Goal: Task Accomplishment & Management: Use online tool/utility

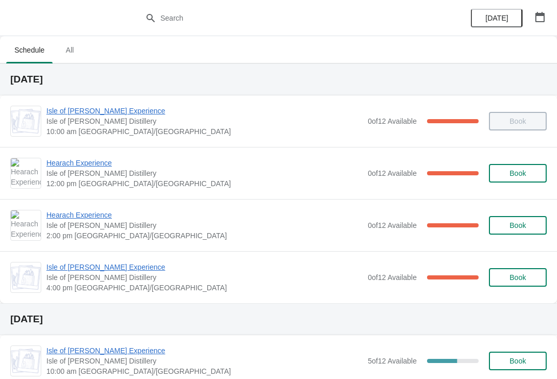
click at [79, 167] on span "Hearach Experience" at bounding box center [204, 163] width 316 height 10
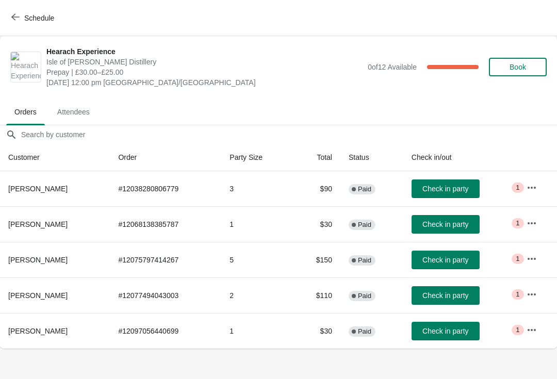
click at [25, 18] on span "Schedule" at bounding box center [39, 18] width 30 height 8
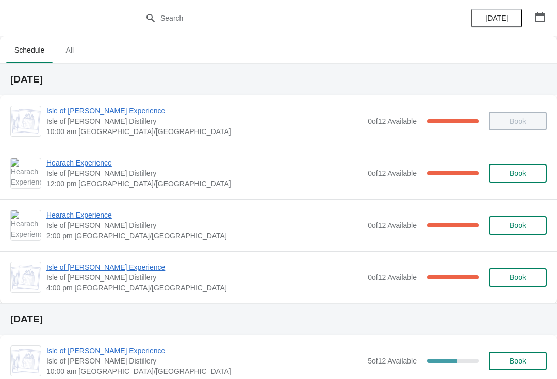
click at [62, 163] on span "Hearach Experience" at bounding box center [204, 163] width 316 height 10
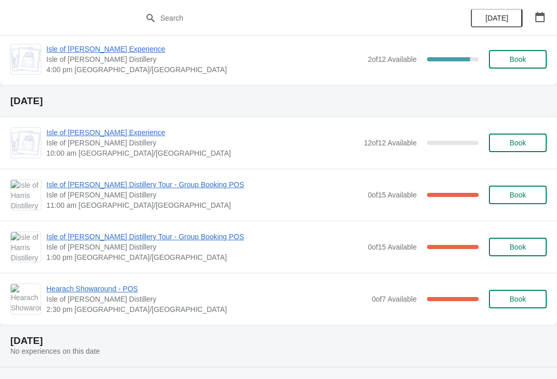
scroll to position [750, 0]
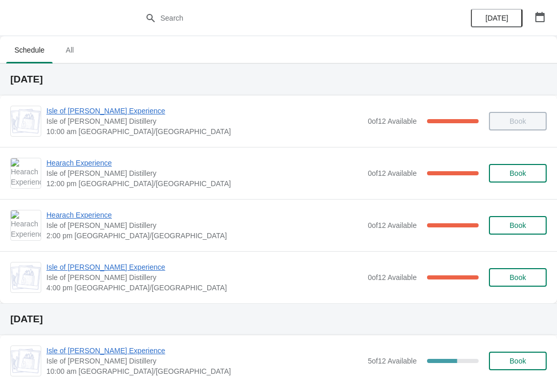
click at [76, 163] on span "Hearach Experience" at bounding box center [204, 163] width 316 height 10
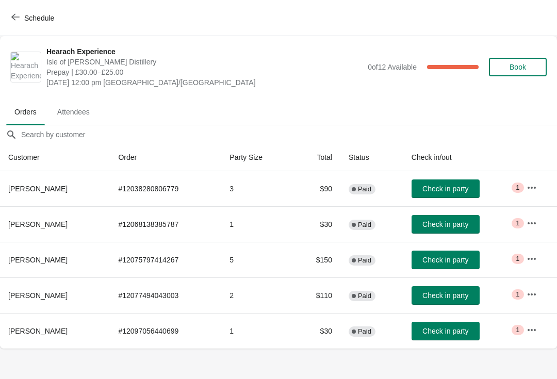
click at [17, 17] on icon "button" at bounding box center [15, 17] width 8 height 8
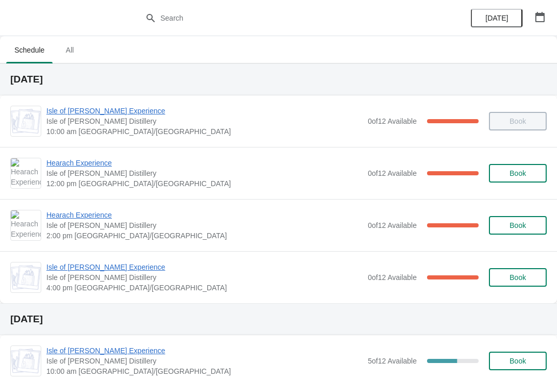
click at [61, 212] on span "Hearach Experience" at bounding box center [204, 215] width 316 height 10
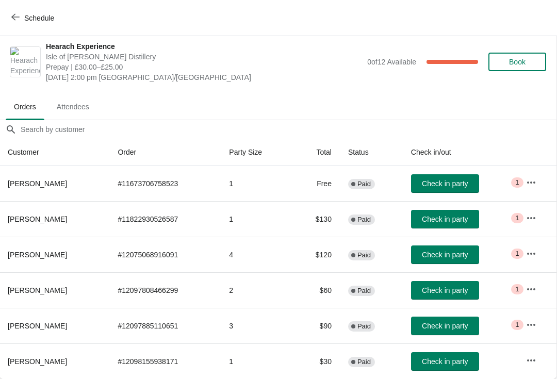
click at [23, 18] on span "Schedule" at bounding box center [33, 18] width 41 height 10
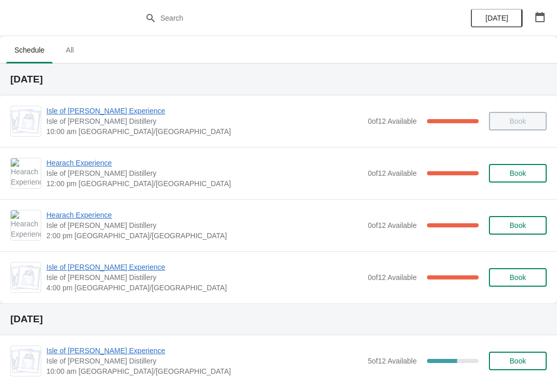
click at [59, 160] on span "Hearach Experience" at bounding box center [204, 163] width 316 height 10
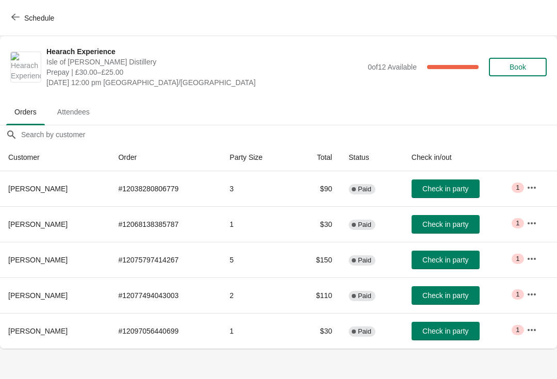
click at [21, 22] on span "Schedule" at bounding box center [33, 18] width 41 height 10
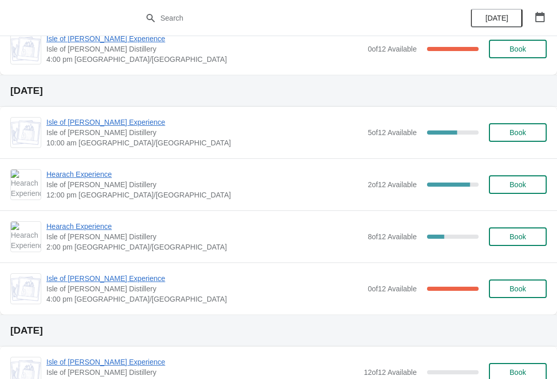
scroll to position [234, 0]
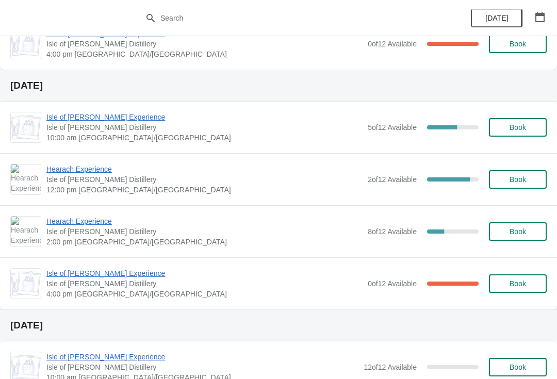
click at [60, 166] on span "Hearach Experience" at bounding box center [204, 169] width 316 height 10
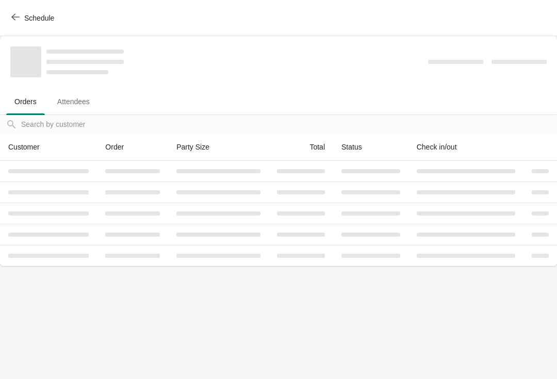
scroll to position [0, 0]
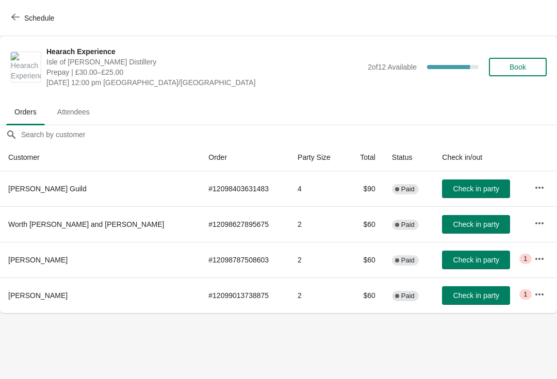
click at [26, 23] on button "Schedule" at bounding box center [33, 18] width 57 height 19
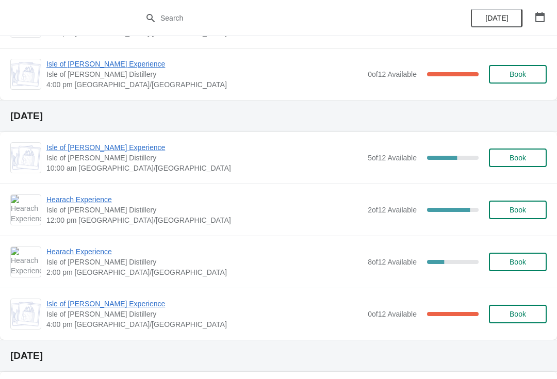
scroll to position [199, 0]
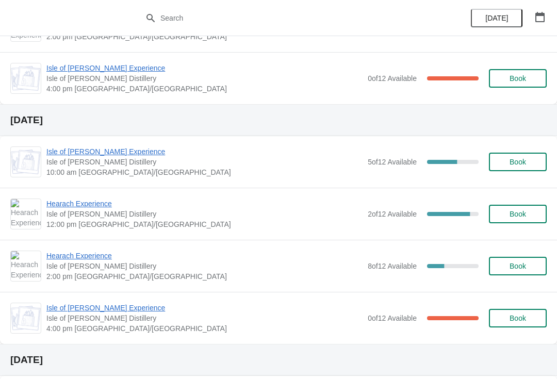
click at [94, 199] on span "Hearach Experience" at bounding box center [204, 204] width 316 height 10
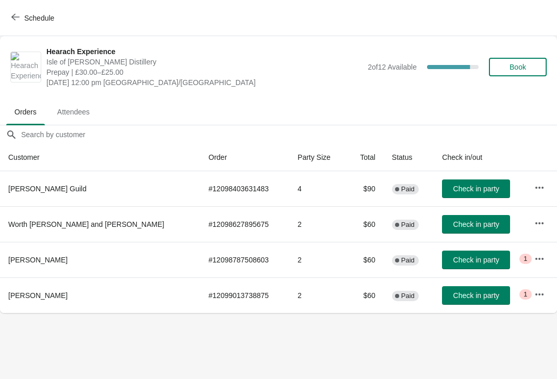
click at [44, 15] on span "Schedule" at bounding box center [39, 18] width 30 height 8
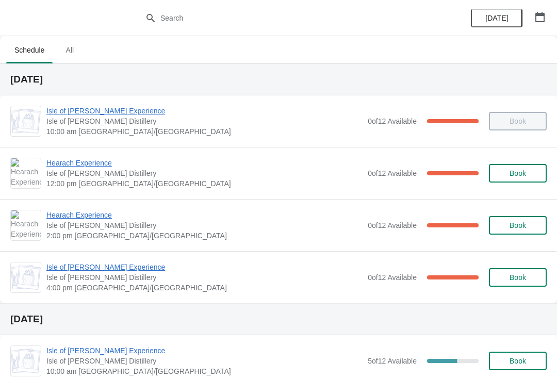
click at [92, 205] on div "Hearach Experience Isle of Harris Distillery 2:00 pm Europe/London 0 of 12 Avai…" at bounding box center [278, 225] width 557 height 52
click at [101, 219] on span "Hearach Experience" at bounding box center [204, 215] width 316 height 10
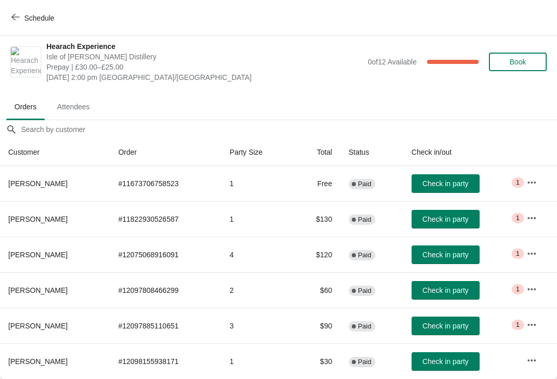
scroll to position [5, 0]
click at [38, 21] on span "Schedule" at bounding box center [39, 18] width 30 height 8
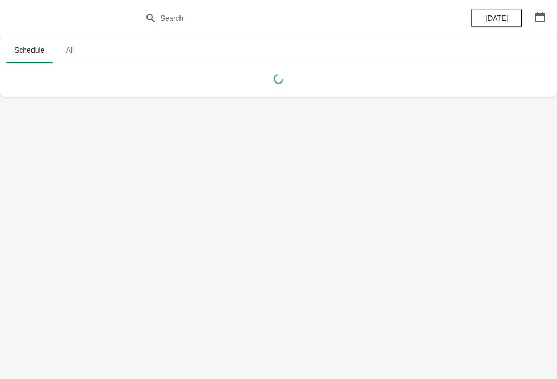
scroll to position [0, 0]
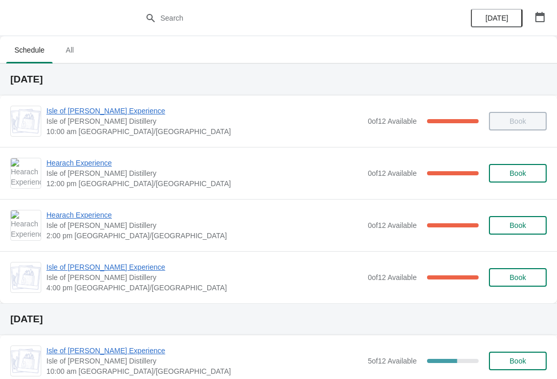
click at [96, 158] on span "Hearach Experience" at bounding box center [204, 163] width 316 height 10
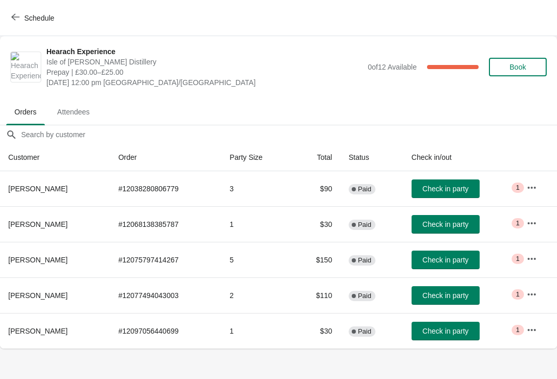
click at [8, 21] on button "Schedule" at bounding box center [33, 18] width 57 height 19
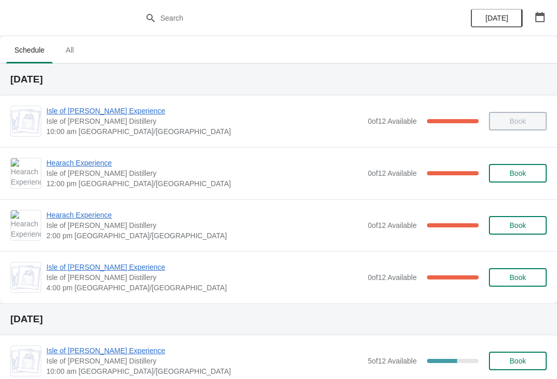
click at [72, 215] on span "Hearach Experience" at bounding box center [204, 215] width 316 height 10
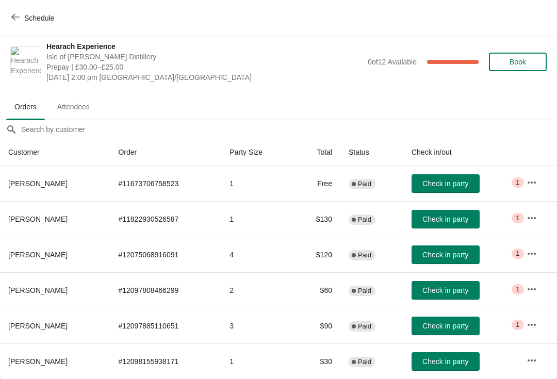
scroll to position [5, 0]
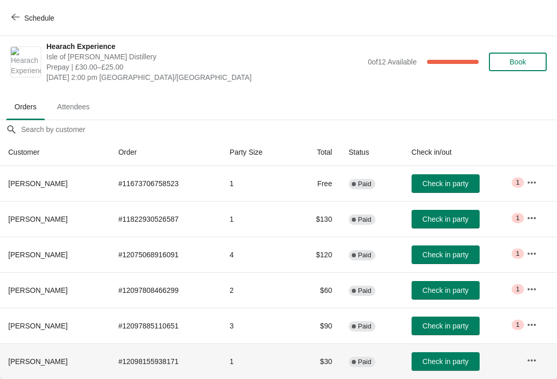
click at [536, 363] on icon "button" at bounding box center [532, 361] width 10 height 10
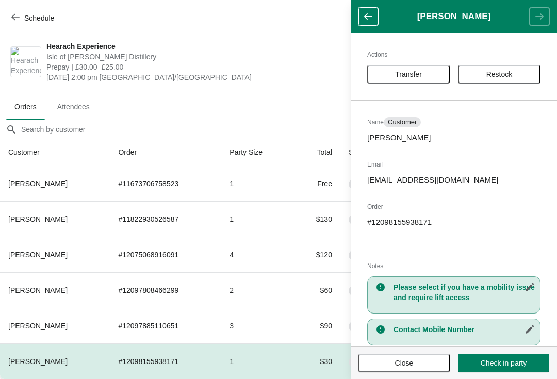
click at [429, 363] on span "Close" at bounding box center [404, 363] width 73 height 8
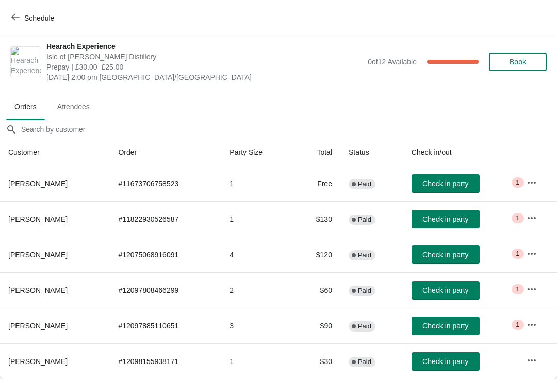
click at [534, 320] on icon "button" at bounding box center [532, 325] width 10 height 10
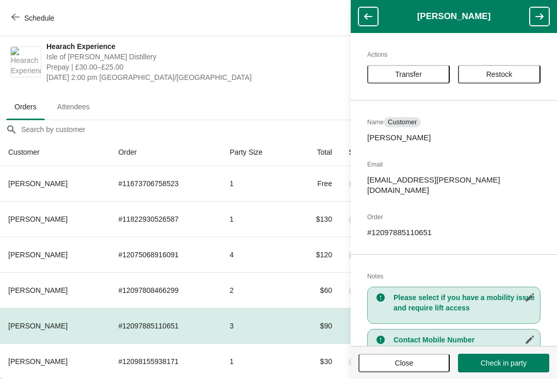
click at [428, 361] on span "Close" at bounding box center [404, 363] width 73 height 8
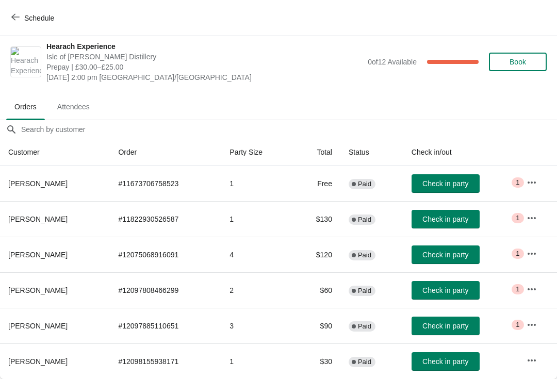
click at [18, 17] on icon "button" at bounding box center [15, 17] width 8 height 7
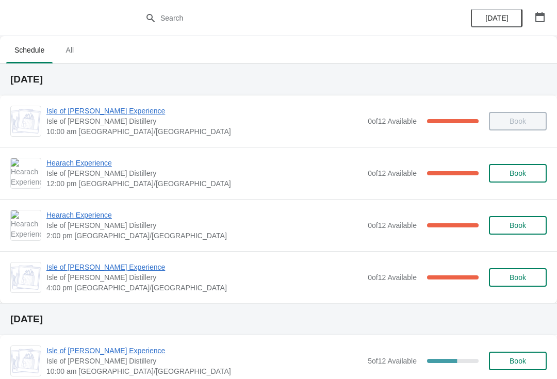
click at [95, 158] on span "Hearach Experience" at bounding box center [204, 163] width 316 height 10
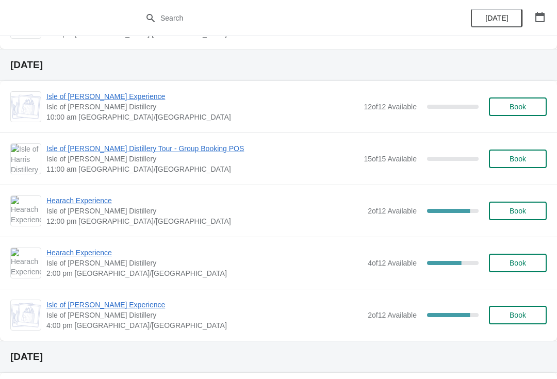
scroll to position [508, 0]
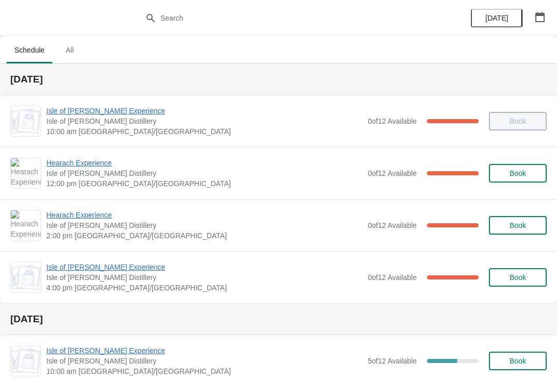
click at [70, 167] on span "Hearach Experience" at bounding box center [204, 163] width 316 height 10
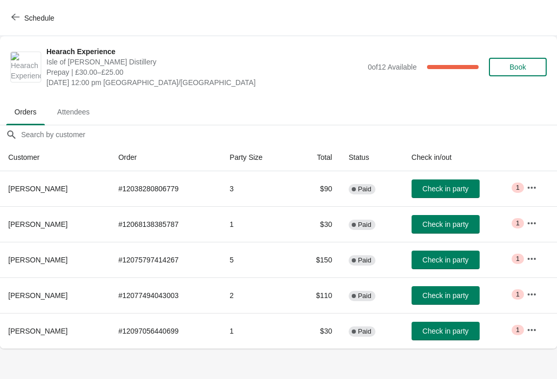
click at [450, 229] on button "Check in party" at bounding box center [446, 224] width 68 height 19
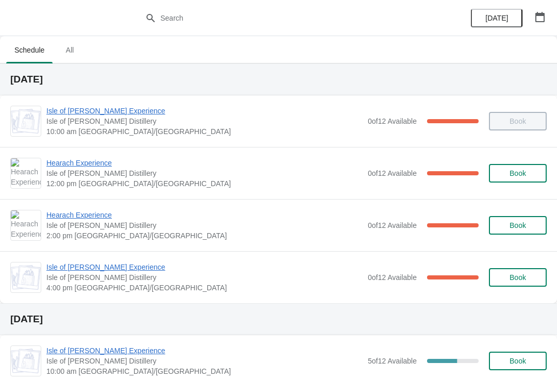
click at [62, 168] on span "Hearach Experience" at bounding box center [204, 163] width 316 height 10
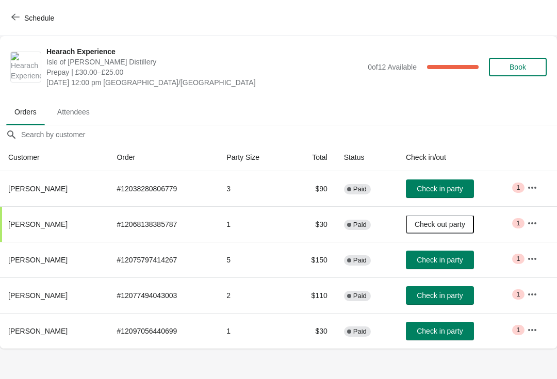
click at [449, 335] on span "Check in party" at bounding box center [440, 331] width 46 height 8
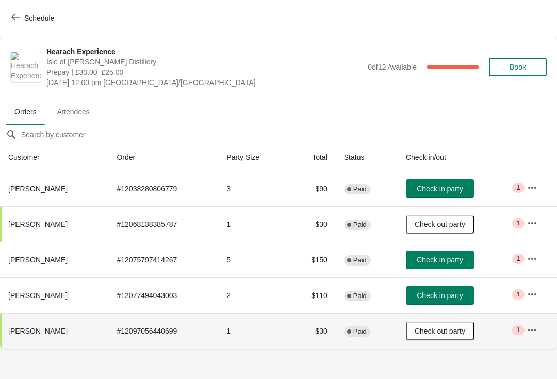
click at [532, 296] on icon "button" at bounding box center [532, 294] width 10 height 10
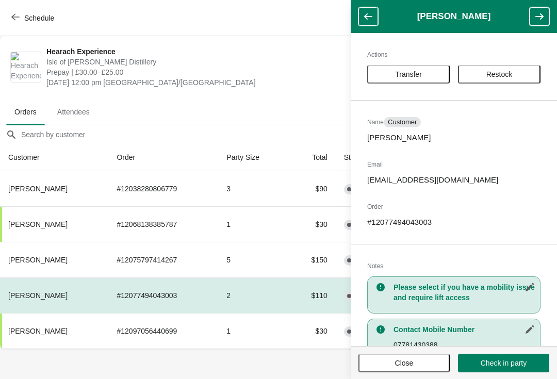
click at [401, 357] on button "Close" at bounding box center [404, 363] width 91 height 19
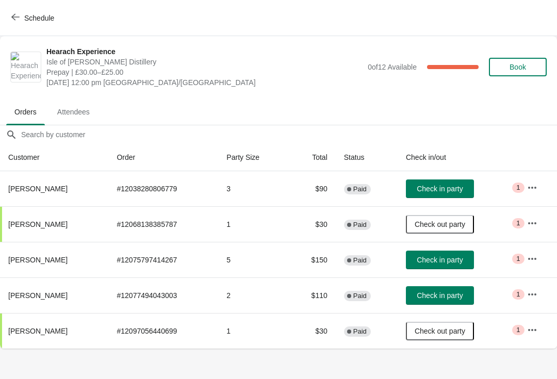
click at [528, 331] on icon "button" at bounding box center [532, 330] width 10 height 10
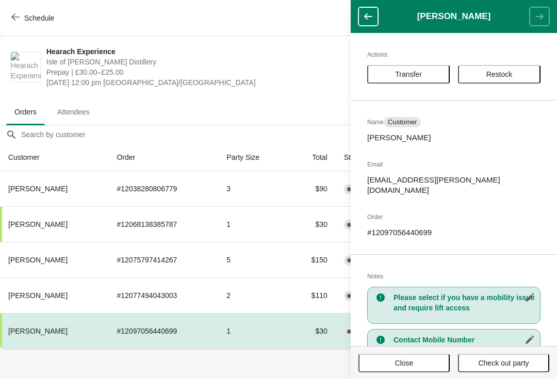
click at [425, 372] on button "Close" at bounding box center [404, 363] width 91 height 19
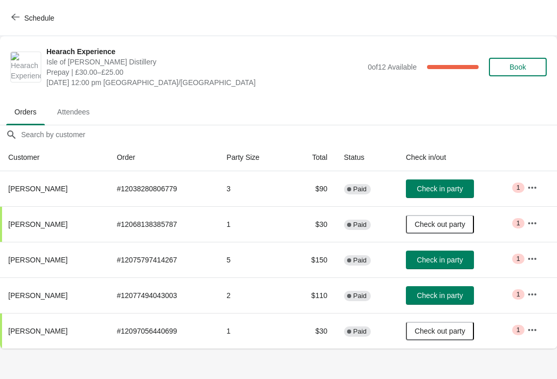
click at [537, 301] on button "button" at bounding box center [532, 294] width 19 height 19
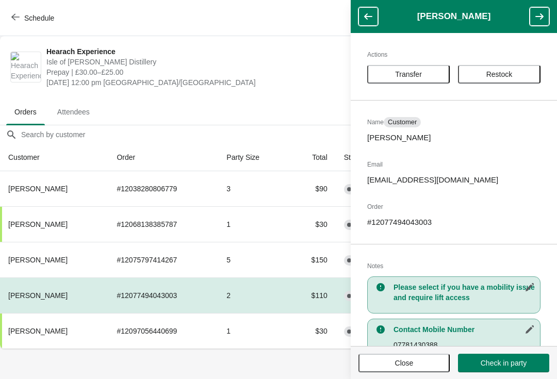
click at [431, 361] on span "Close" at bounding box center [404, 363] width 73 height 8
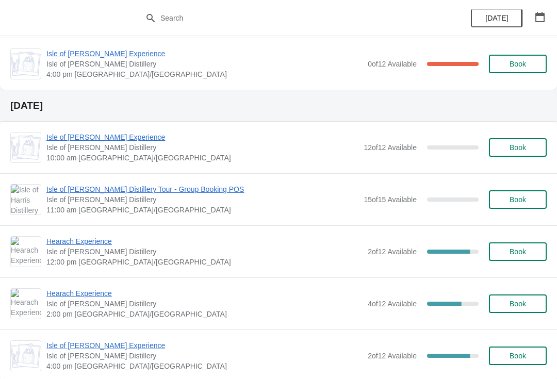
scroll to position [455, 0]
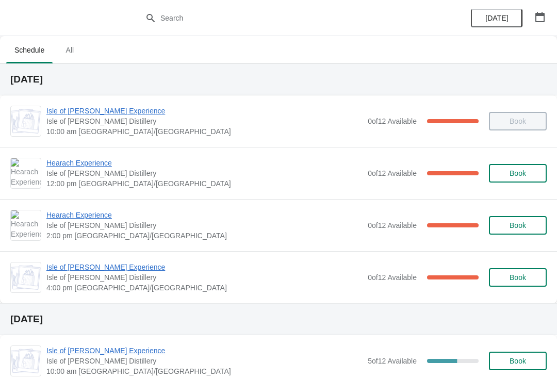
click at [103, 164] on span "Hearach Experience" at bounding box center [204, 163] width 316 height 10
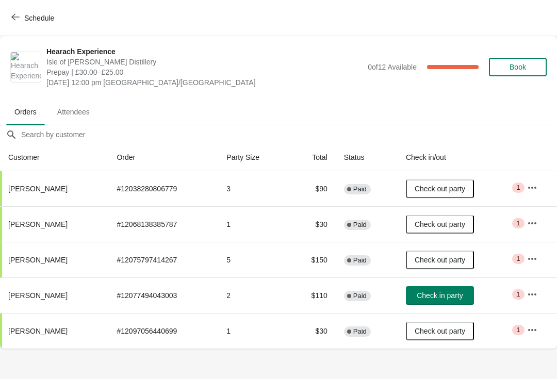
click at [450, 296] on span "Check in party" at bounding box center [440, 296] width 46 height 8
